Goal: Task Accomplishment & Management: Manage account settings

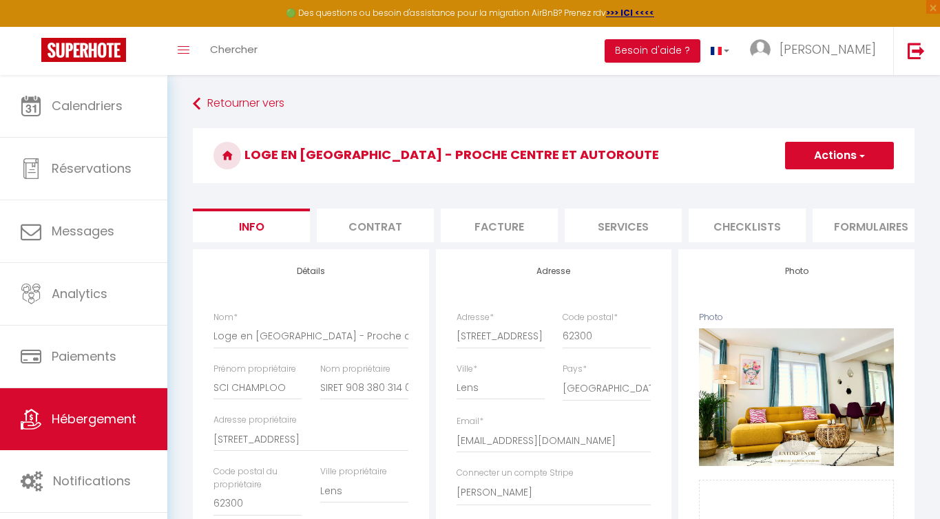
select select "4"
select select "2"
select select "1"
select select "2"
select select "16:00"
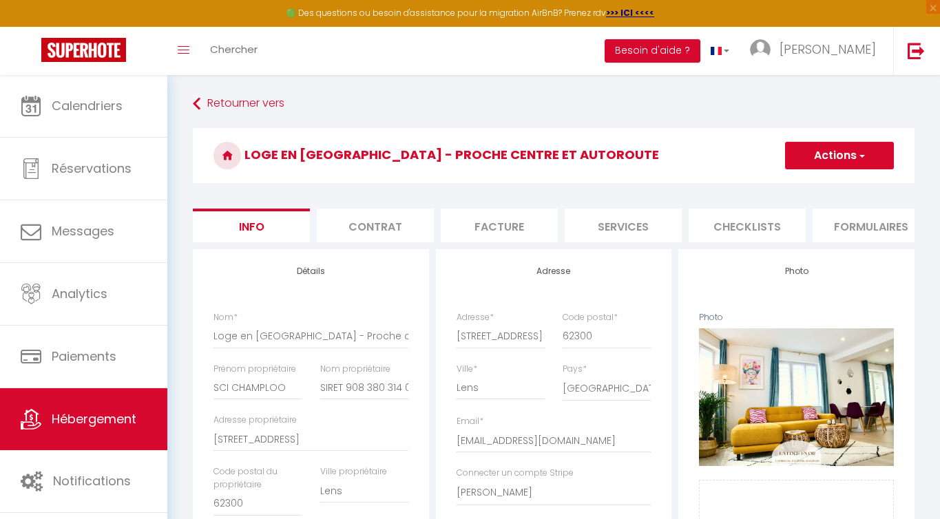
select select "23:00"
select select "11:00"
select select "30"
select select "120"
select select "18:00"
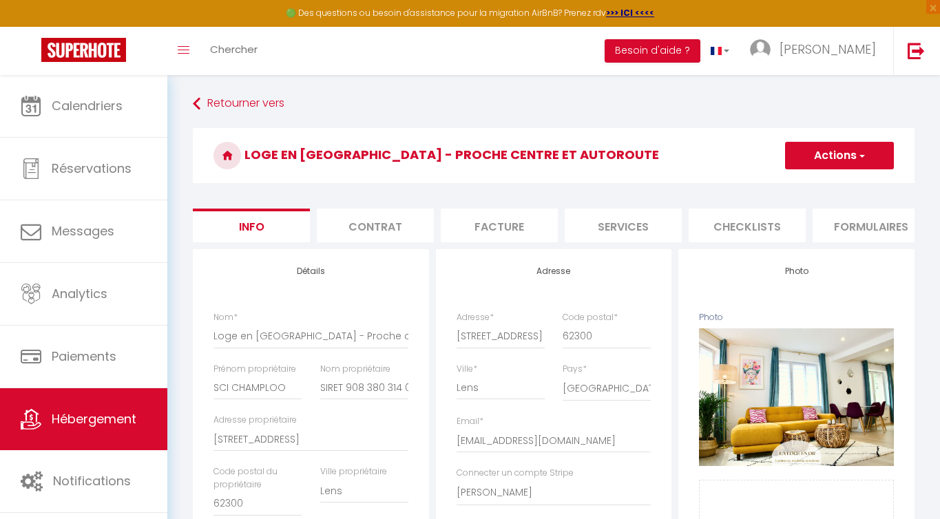
select select "9155"
select select "28"
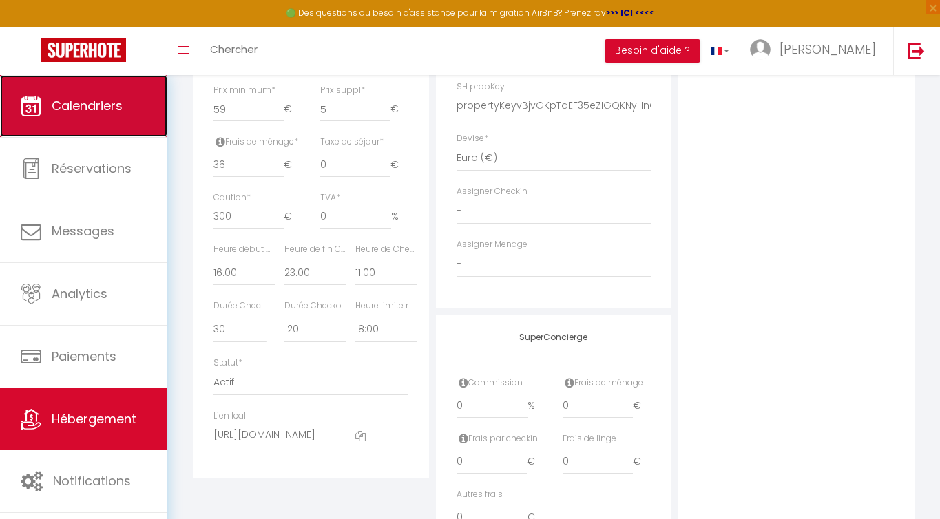
click at [96, 110] on span "Calendriers" at bounding box center [87, 105] width 71 height 17
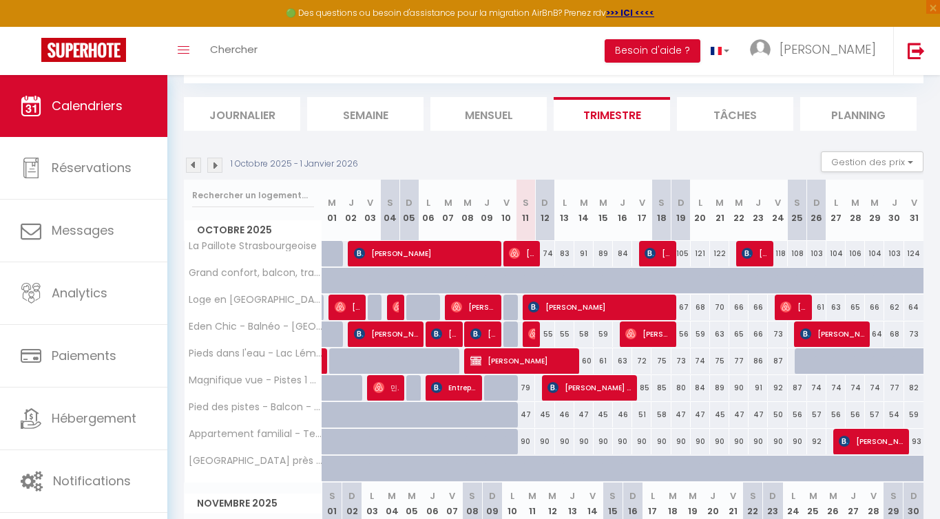
scroll to position [63, 0]
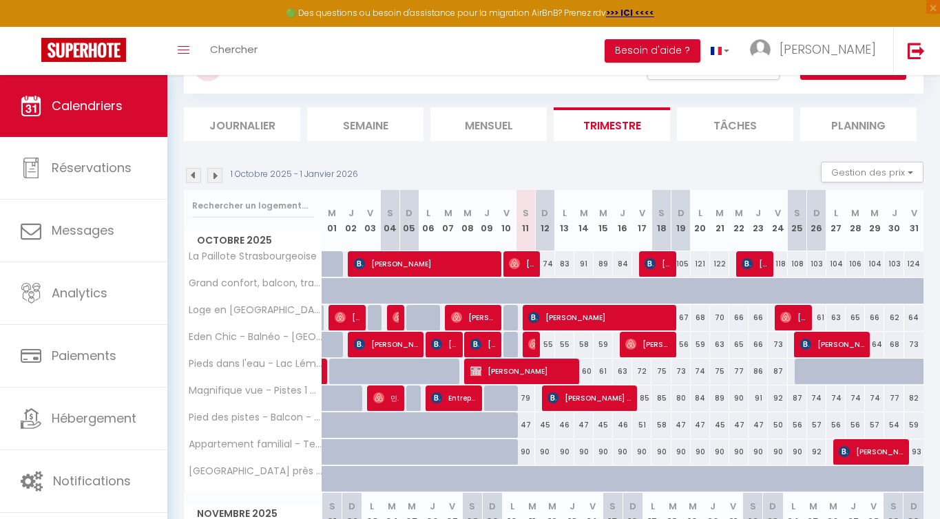
click at [198, 181] on img at bounding box center [193, 175] width 15 height 15
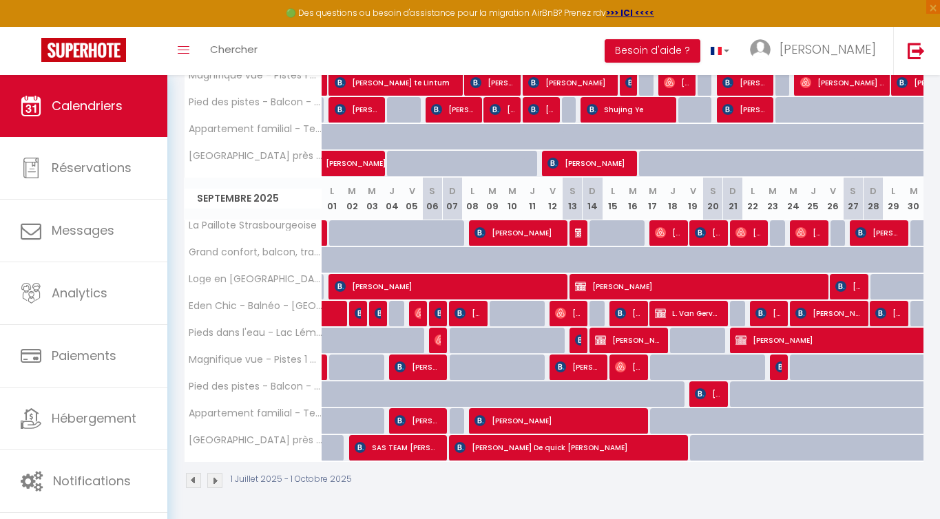
scroll to position [661, 0]
